Goal: Task Accomplishment & Management: Manage account settings

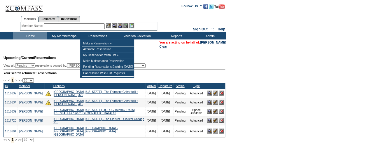
click at [88, 25] on input "text" at bounding box center [74, 26] width 61 height 6
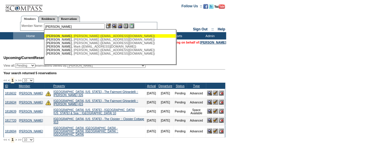
click at [91, 36] on div "Pettit , Andrea (andreapettit@gmail.com)" at bounding box center [110, 36] width 128 height 4
type input "Pettit, Andrea (andreapettit@gmail.com)"
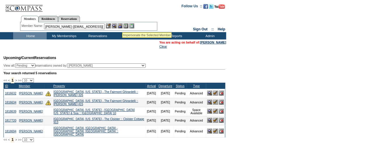
click at [123, 25] on img at bounding box center [120, 25] width 5 height 5
click at [116, 25] on img at bounding box center [114, 25] width 5 height 5
